Goal: Navigation & Orientation: Find specific page/section

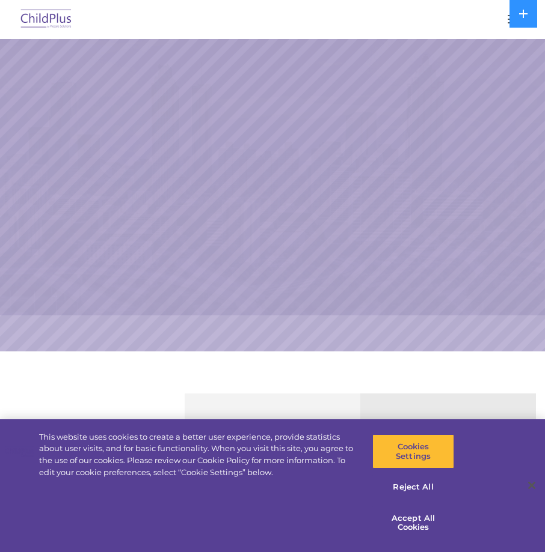
select select "MEDIUM"
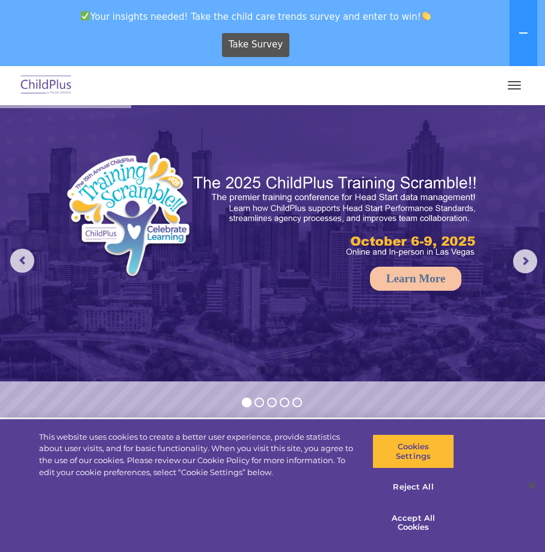
click at [512, 91] on button "button" at bounding box center [513, 85] width 25 height 19
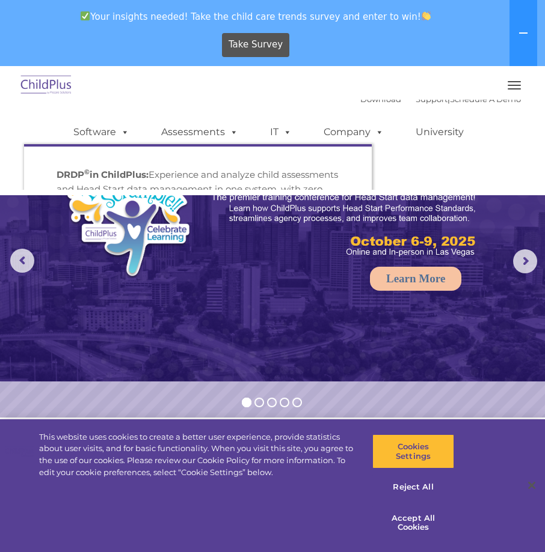
scroll to position [10, 0]
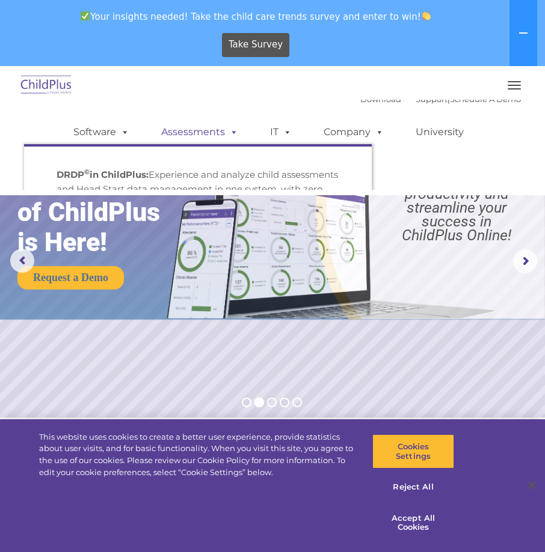
click at [209, 135] on link "Assessments" at bounding box center [199, 132] width 101 height 24
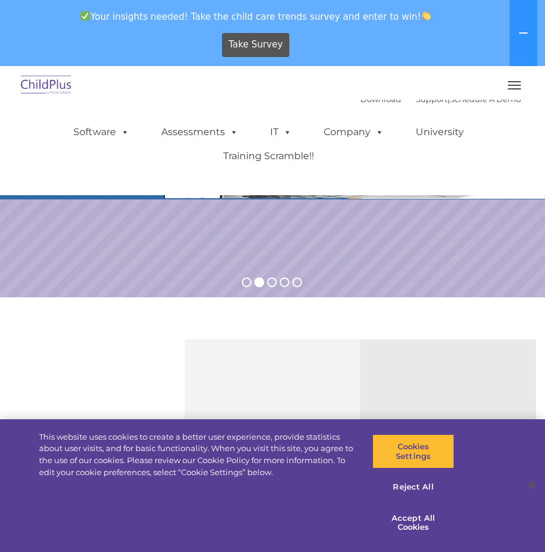
scroll to position [0, 0]
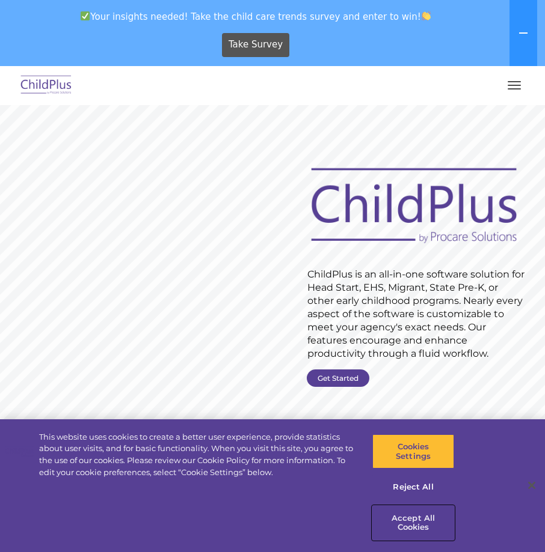
click at [412, 515] on button "Accept All Cookies" at bounding box center [413, 523] width 82 height 34
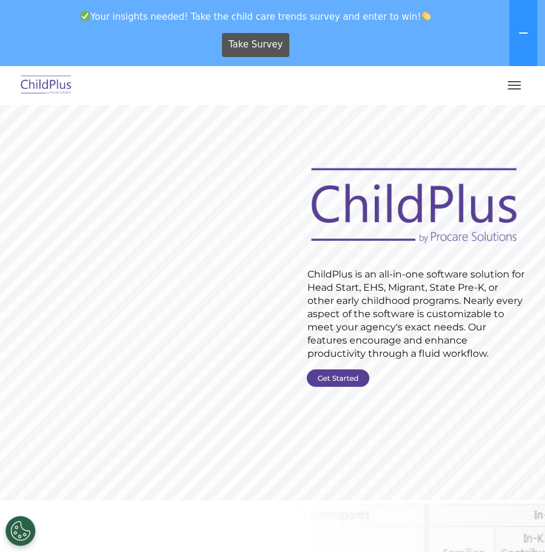
click at [514, 83] on button "button" at bounding box center [513, 85] width 25 height 19
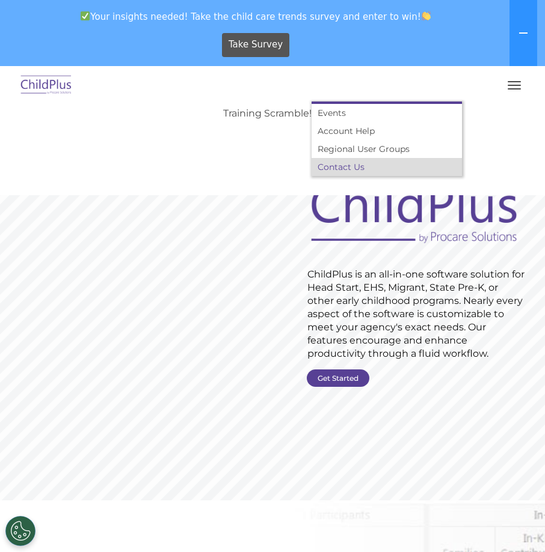
scroll to position [60, 0]
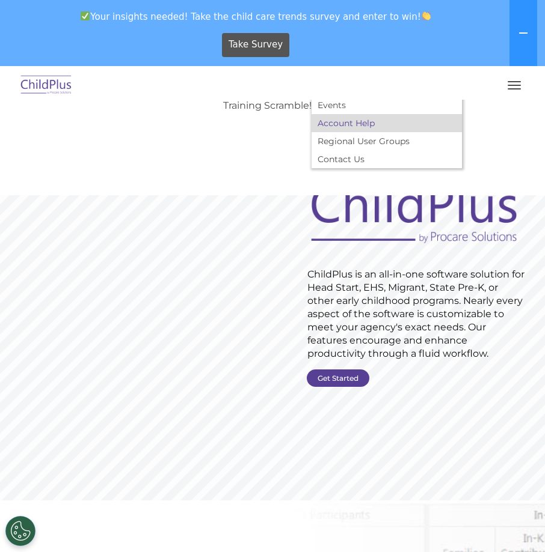
click at [367, 124] on link "Account Help" at bounding box center [386, 123] width 150 height 18
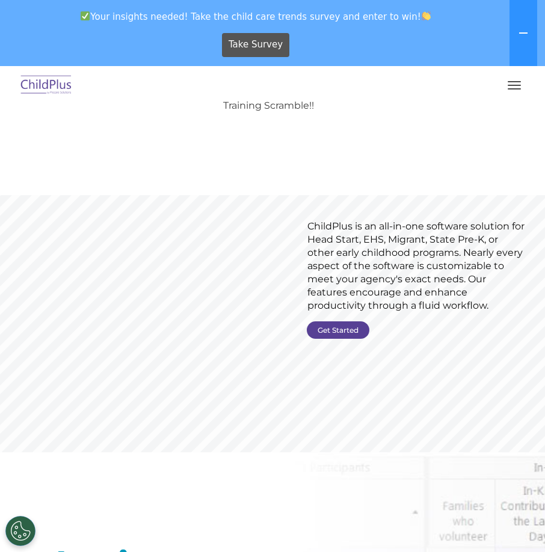
scroll to position [0, 0]
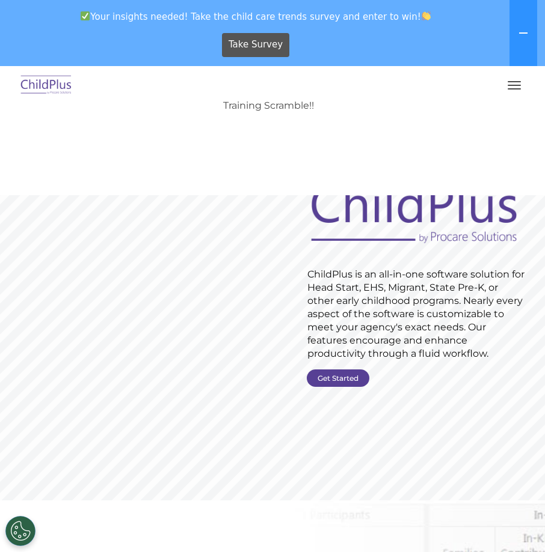
click at [335, 389] on rs-slide "Request Pricing ChildPlus is an all-in-one software solution for Head Start, EH…" at bounding box center [272, 303] width 545 height 396
click at [322, 373] on link "Get Started" at bounding box center [338, 378] width 63 height 17
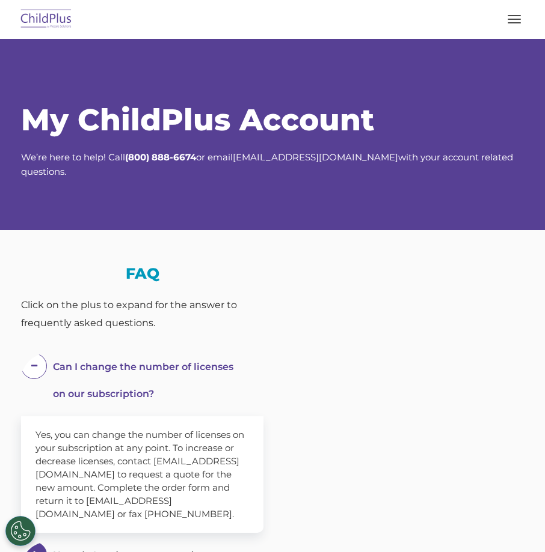
select select "MEDIUM"
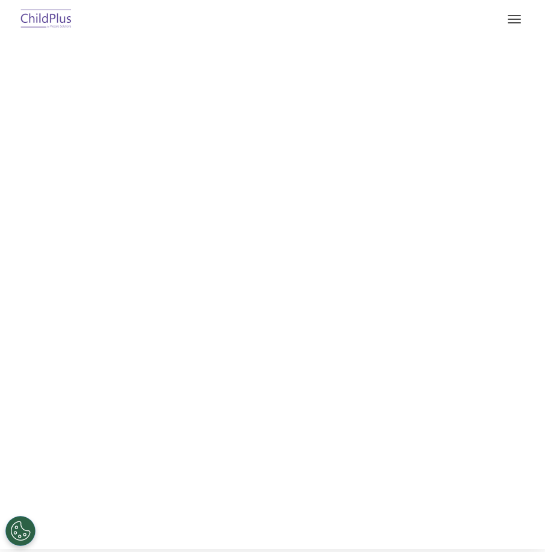
select select "MEDIUM"
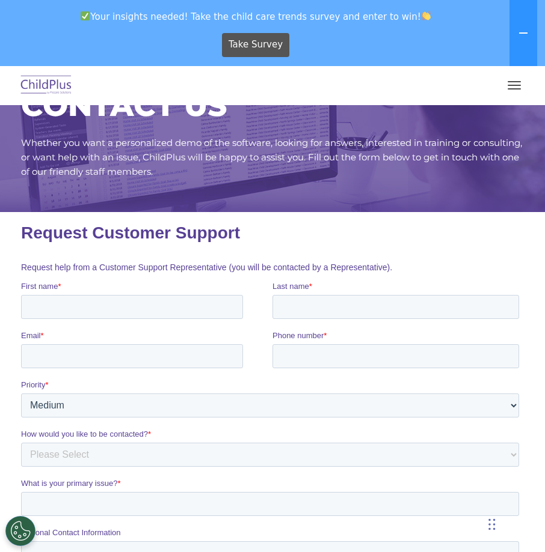
scroll to position [14, 0]
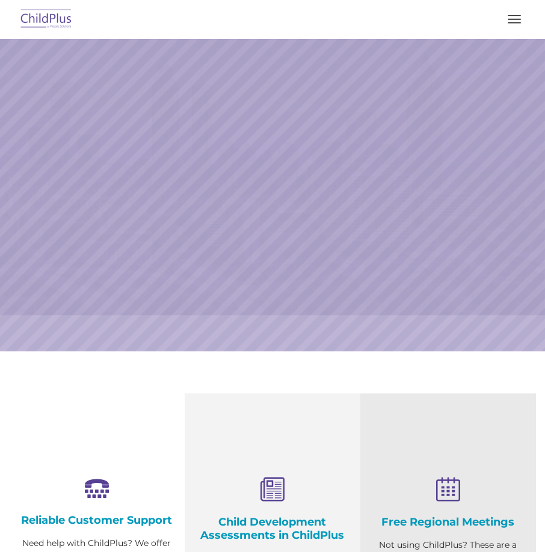
select select "MEDIUM"
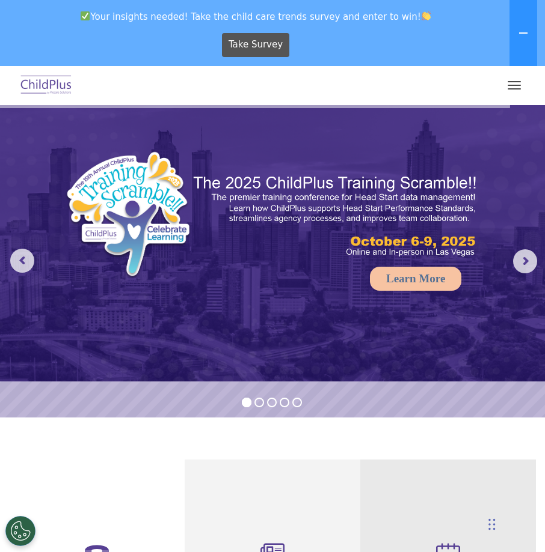
click at [521, 88] on button "button" at bounding box center [513, 85] width 25 height 19
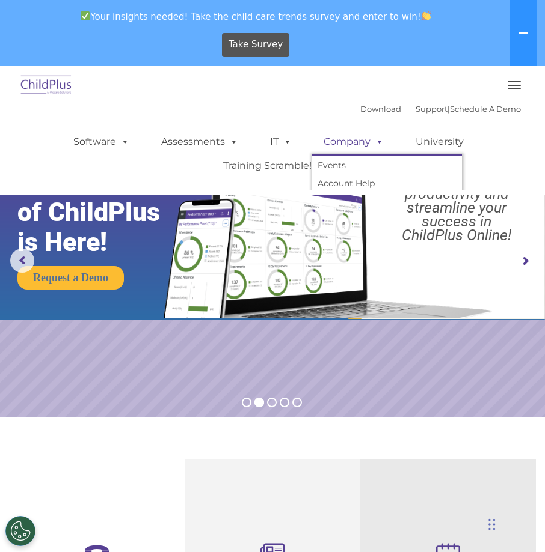
click at [370, 137] on span at bounding box center [376, 141] width 13 height 11
click at [352, 145] on link "Company" at bounding box center [353, 142] width 84 height 24
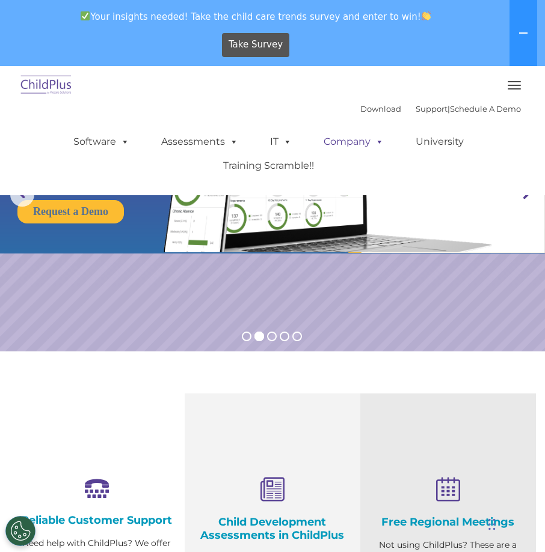
click at [343, 132] on link "Company" at bounding box center [353, 142] width 84 height 24
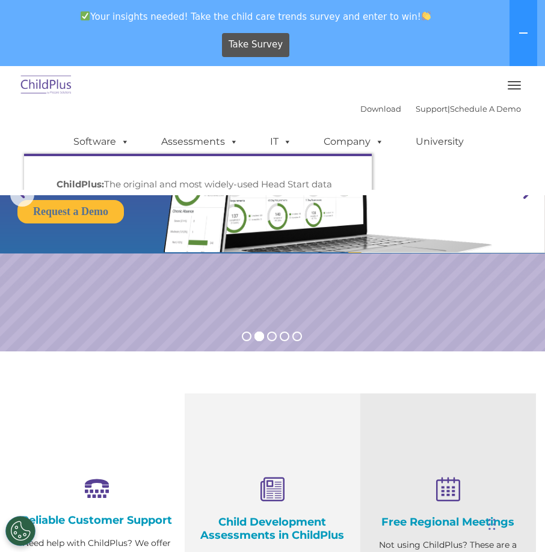
scroll to position [0, 0]
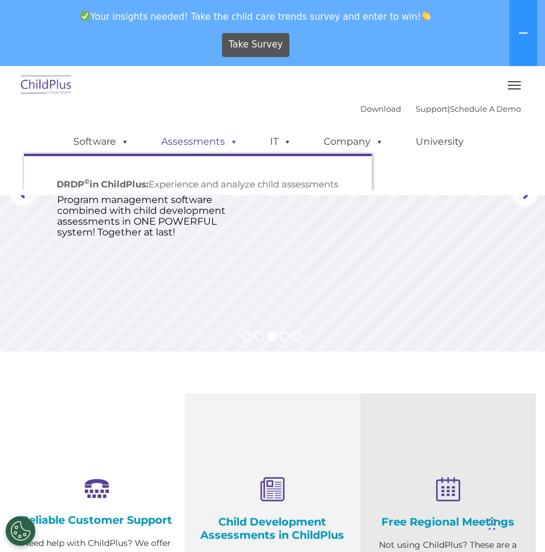
click at [209, 141] on link "Assessments" at bounding box center [199, 142] width 101 height 24
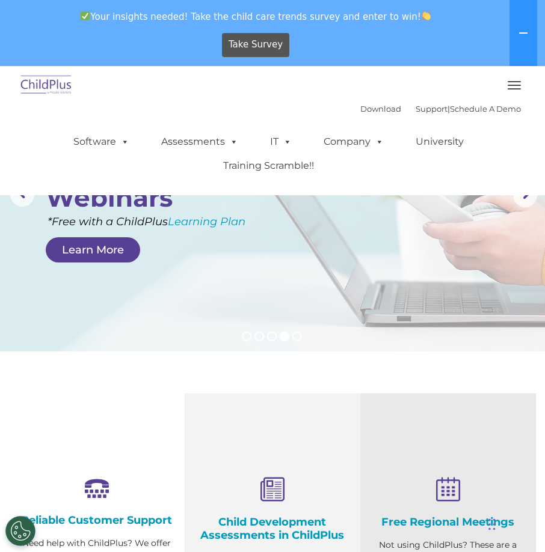
click at [360, 116] on div "Download Support | Schedule A Demo " at bounding box center [440, 109] width 161 height 18
click at [360, 111] on link "Download" at bounding box center [380, 109] width 41 height 10
